Goal: Check status: Check status

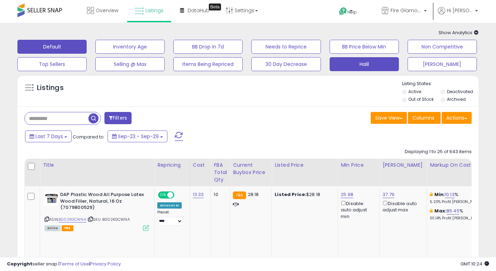
click at [368, 63] on button "Halil" at bounding box center [364, 64] width 69 height 14
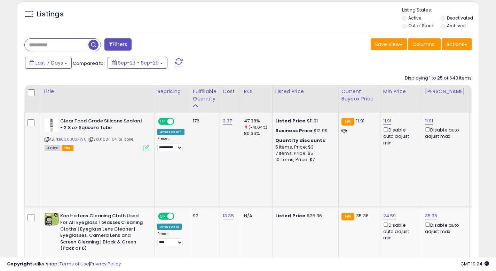
scroll to position [78, 0]
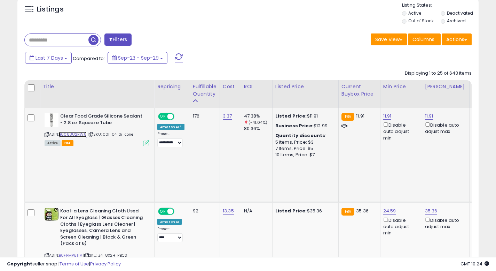
click at [79, 134] on link "B0063U2RWU" at bounding box center [73, 134] width 28 height 6
click at [72, 252] on link "B0FPMP8T1V" at bounding box center [70, 255] width 23 height 6
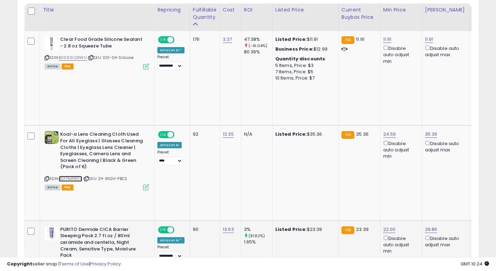
scroll to position [157, 0]
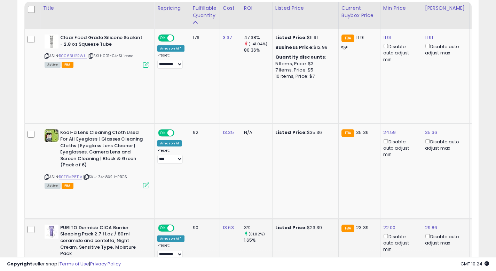
click at [80, 262] on link "B081RC4MW8" at bounding box center [72, 265] width 27 height 6
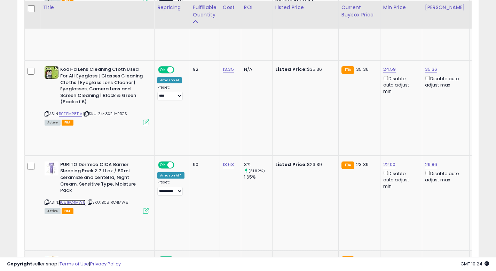
scroll to position [222, 0]
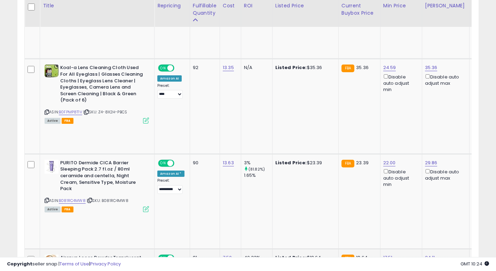
click at [79, 270] on link "B0BDW1MN6Y" at bounding box center [72, 275] width 27 height 6
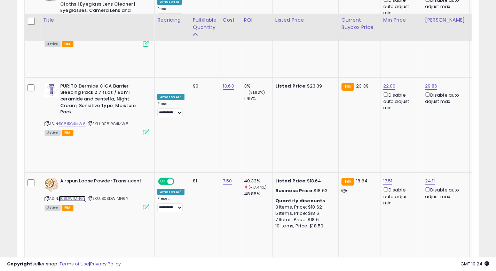
scroll to position [312, 0]
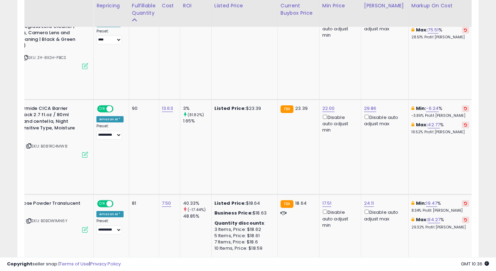
scroll to position [0, 59]
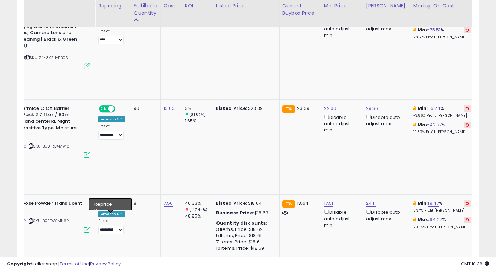
select select "**********"
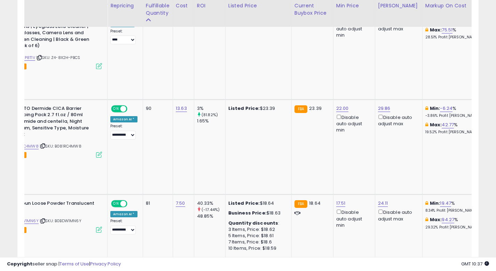
scroll to position [0, 9]
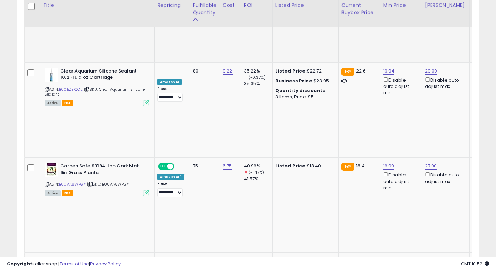
scroll to position [504, 0]
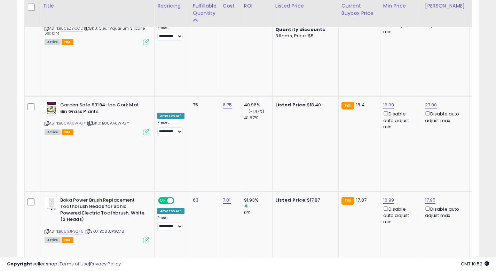
scroll to position [565, 0]
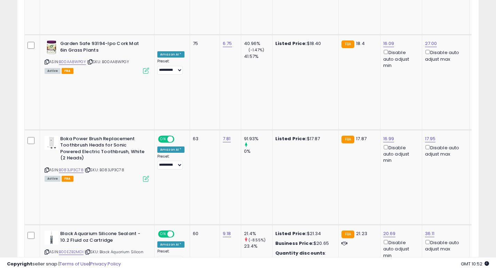
scroll to position [673, 0]
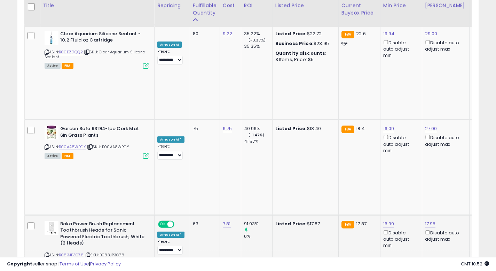
scroll to position [540, 0]
